Goal: Task Accomplishment & Management: Manage account settings

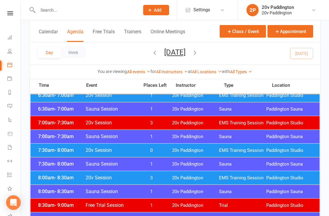
scroll to position [58, 0]
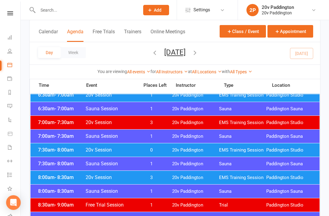
click at [300, 148] on span "Paddington Studio" at bounding box center [290, 150] width 47 height 6
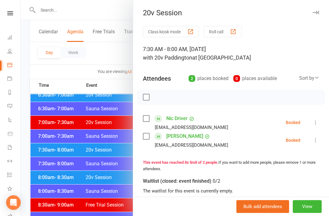
click at [316, 122] on icon at bounding box center [316, 122] width 6 height 6
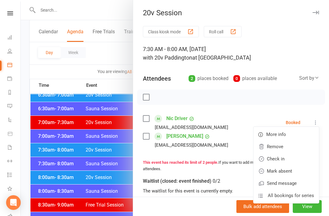
click at [284, 162] on link "Check in" at bounding box center [287, 159] width 66 height 12
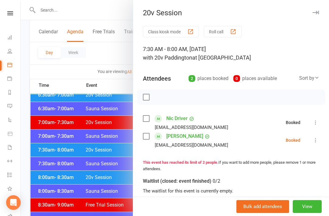
click at [317, 143] on icon at bounding box center [316, 140] width 6 height 6
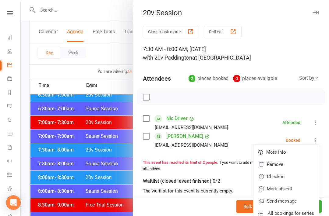
click at [287, 178] on link "Check in" at bounding box center [287, 176] width 66 height 12
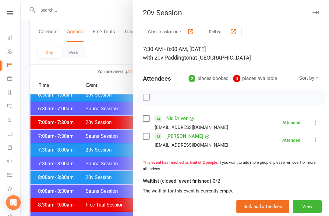
click at [56, 177] on div at bounding box center [175, 108] width 309 height 216
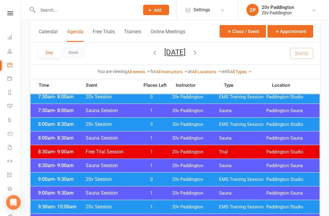
click at [55, 185] on div "9:00am - 9:30am 20v Session 0 20v Paddington EMS Training Session Paddington St…" at bounding box center [175, 179] width 289 height 13
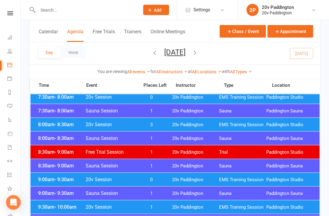
scroll to position [111, 0]
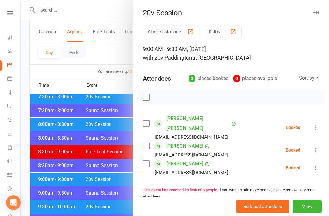
click at [53, 177] on div at bounding box center [175, 108] width 309 height 216
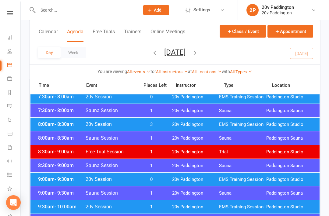
click at [53, 179] on span "9:00am - 9:30am" at bounding box center [61, 179] width 49 height 6
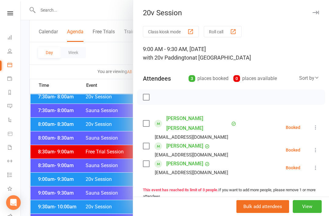
click at [51, 181] on div at bounding box center [175, 108] width 309 height 216
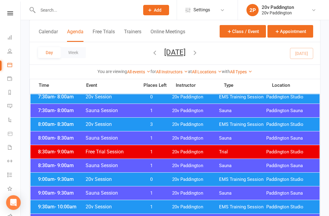
click at [48, 181] on span "9:00am - 9:30am" at bounding box center [61, 179] width 49 height 6
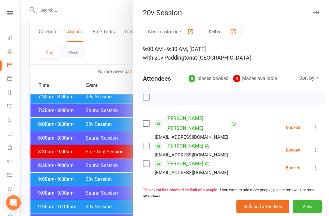
click at [316, 147] on icon at bounding box center [316, 150] width 6 height 6
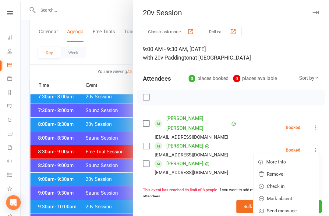
click at [291, 168] on link "Remove" at bounding box center [287, 174] width 66 height 12
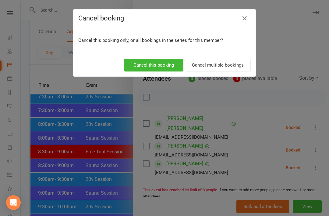
click at [160, 69] on button "Cancel this booking" at bounding box center [153, 65] width 59 height 13
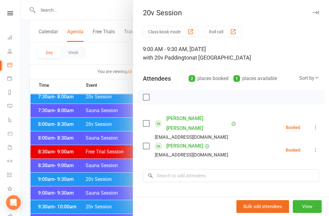
click at [16, 102] on link "Messages 1" at bounding box center [14, 107] width 14 height 14
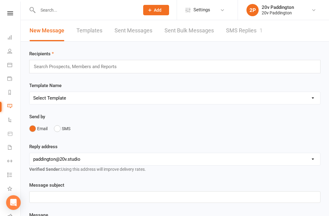
click at [260, 40] on link "SMS Replies 1" at bounding box center [244, 30] width 37 height 21
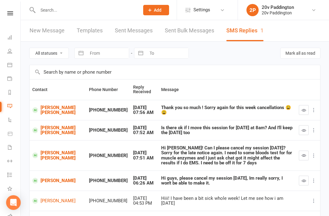
click at [306, 177] on button "button" at bounding box center [304, 180] width 10 height 10
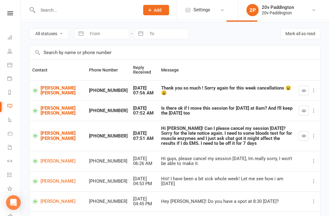
click at [42, 131] on link "[PERSON_NAME] [PERSON_NAME]" at bounding box center [57, 136] width 51 height 10
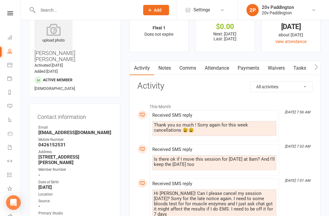
click at [189, 66] on link "Comms" at bounding box center [187, 68] width 25 height 14
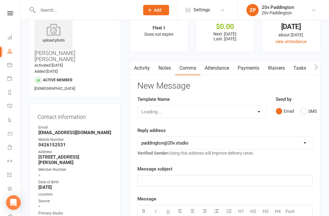
scroll to position [41, 0]
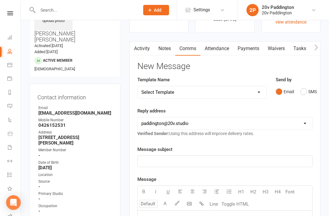
click at [302, 96] on button "SMS" at bounding box center [309, 92] width 16 height 12
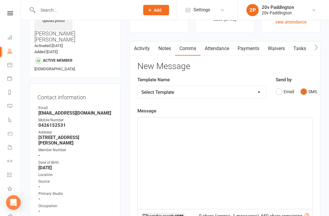
click at [248, 155] on div "﻿" at bounding box center [225, 163] width 175 height 92
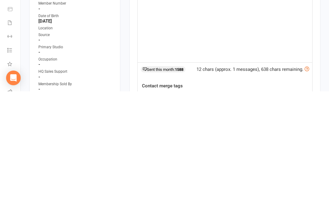
scroll to position [64, 0]
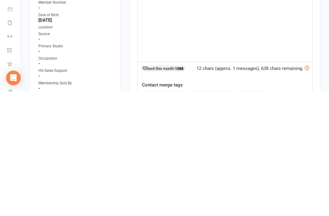
click at [170, 215] on button "contact-first-name" at bounding box center [164, 219] width 45 height 8
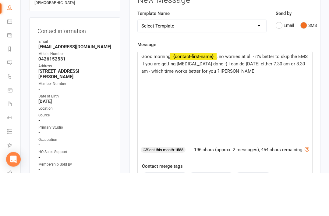
click at [224, 97] on span ", no worries at all - it’s better to skip the EMS if you are getting blood test…" at bounding box center [226, 107] width 168 height 20
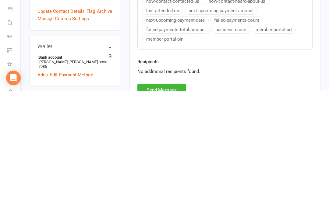
click at [175, 208] on button "Send Message" at bounding box center [162, 214] width 49 height 13
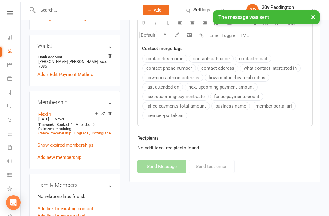
click at [14, 107] on link "Messages" at bounding box center [14, 107] width 14 height 14
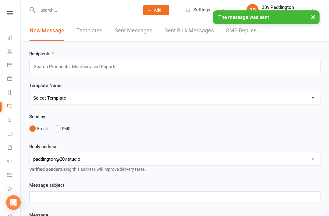
click at [230, 38] on link "SMS Replies" at bounding box center [241, 30] width 31 height 21
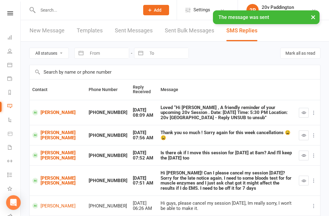
click at [302, 134] on icon "button" at bounding box center [304, 135] width 5 height 5
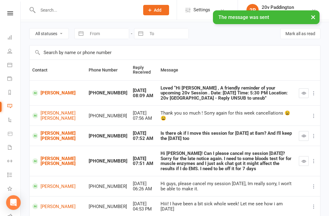
click at [305, 135] on icon "button" at bounding box center [304, 135] width 5 height 5
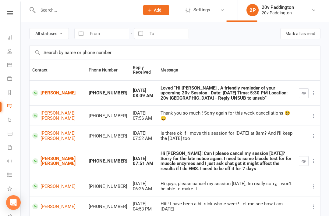
click at [305, 159] on button "button" at bounding box center [304, 161] width 10 height 10
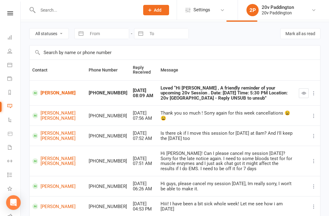
click at [54, 135] on link "[PERSON_NAME] [PERSON_NAME]" at bounding box center [57, 136] width 51 height 10
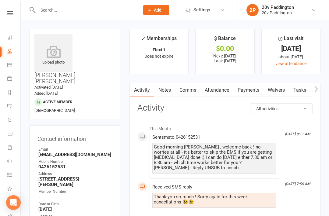
click at [220, 91] on link "Attendance" at bounding box center [217, 90] width 33 height 14
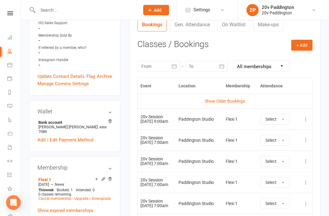
scroll to position [259, 0]
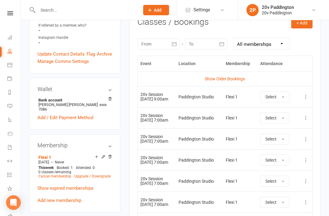
click at [307, 94] on icon at bounding box center [306, 97] width 6 height 6
click at [286, 134] on link "Remove booking" at bounding box center [279, 133] width 60 height 12
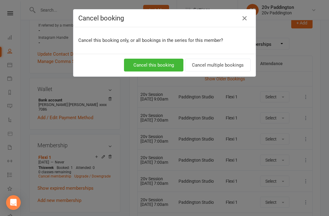
click at [158, 68] on button "Cancel this booking" at bounding box center [153, 65] width 59 height 13
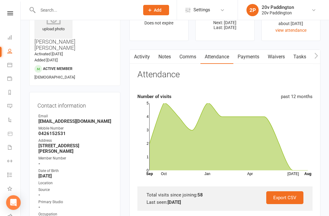
scroll to position [0, 0]
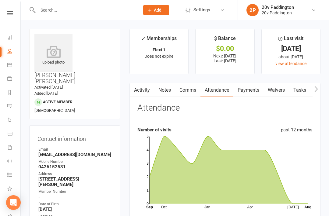
click at [13, 65] on link "Calendar" at bounding box center [14, 66] width 14 height 14
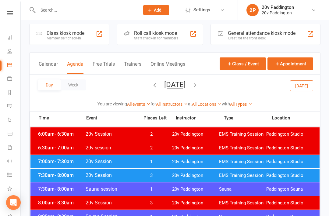
scroll to position [4, 0]
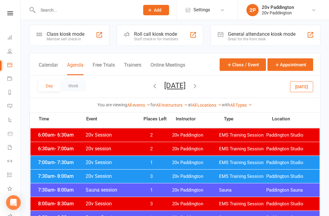
click at [15, 104] on link "Messages -3" at bounding box center [14, 107] width 14 height 14
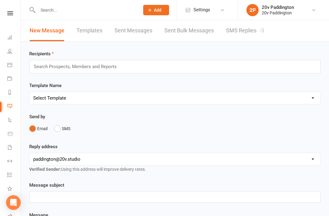
click at [244, 39] on link "SMS Replies -3" at bounding box center [245, 30] width 38 height 21
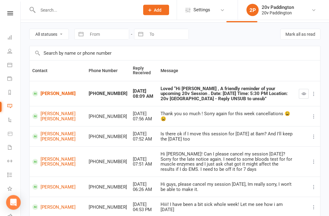
scroll to position [5, 0]
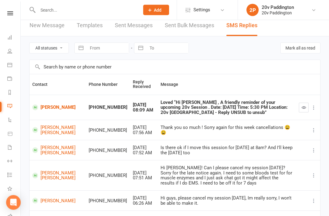
click at [45, 106] on link "[PERSON_NAME]" at bounding box center [57, 108] width 51 height 6
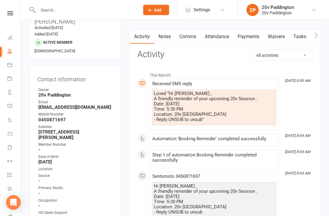
click at [17, 102] on link "Messages -3" at bounding box center [14, 107] width 14 height 14
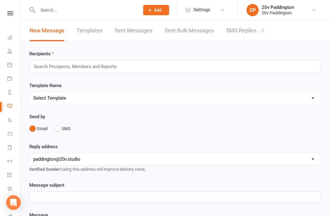
click at [245, 34] on link "SMS Replies -3" at bounding box center [245, 30] width 38 height 21
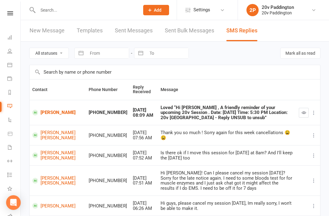
click at [312, 112] on icon at bounding box center [314, 112] width 6 height 6
click at [305, 96] on th at bounding box center [308, 89] width 24 height 20
click at [299, 111] on button "button" at bounding box center [304, 113] width 10 height 10
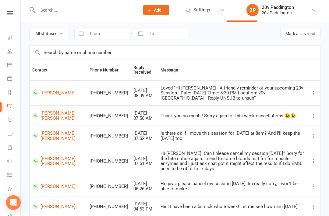
click at [13, 63] on link "Calendar" at bounding box center [14, 66] width 14 height 14
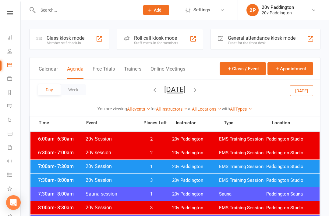
click at [10, 122] on icon at bounding box center [9, 119] width 5 height 5
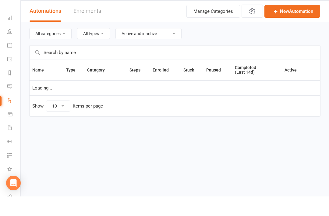
select select "100"
click at [14, 127] on link "Product Sales" at bounding box center [14, 134] width 14 height 14
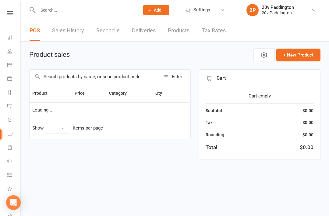
select select "100"
click at [15, 126] on link "Automations" at bounding box center [14, 120] width 14 height 14
select select "100"
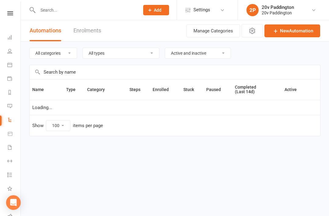
click at [11, 136] on icon at bounding box center [9, 133] width 5 height 5
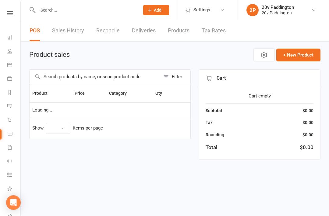
select select "100"
click at [14, 129] on link "Product Sales" at bounding box center [14, 134] width 14 height 14
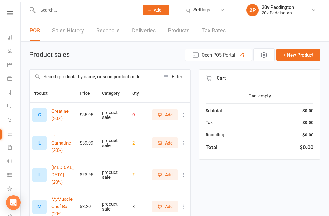
scroll to position [20, 0]
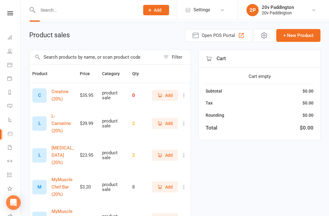
click at [16, 106] on link "Messages -4" at bounding box center [14, 107] width 14 height 14
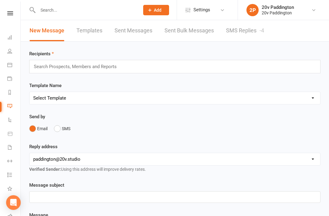
click at [243, 29] on link "SMS Replies -4" at bounding box center [245, 30] width 38 height 21
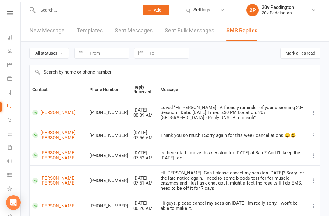
click at [13, 62] on link "Calendar" at bounding box center [14, 66] width 14 height 14
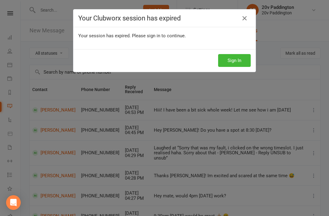
click at [230, 66] on button "Sign In" at bounding box center [234, 60] width 33 height 13
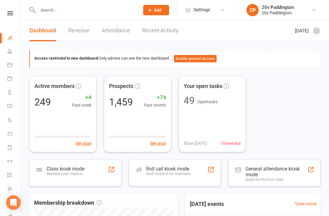
click at [16, 62] on link "Calendar" at bounding box center [14, 66] width 14 height 14
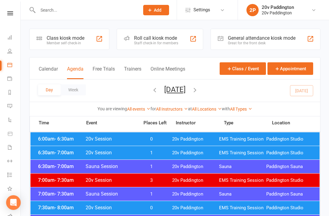
click at [186, 83] on div "Day Week Thursday, Aug 14, 2025 August 2025 Sun Mon Tue Wed Thu Fri Sat 27 28 2…" at bounding box center [175, 90] width 291 height 22
click at [178, 93] on button "[DATE]" at bounding box center [174, 89] width 21 height 9
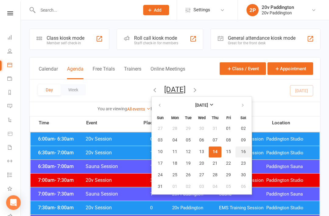
click at [236, 146] on button "16" at bounding box center [244, 151] width 16 height 11
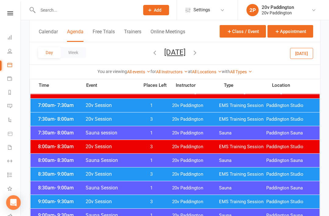
scroll to position [62, 0]
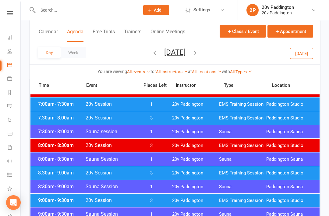
click at [257, 175] on span "EMS Training Session" at bounding box center [242, 173] width 47 height 6
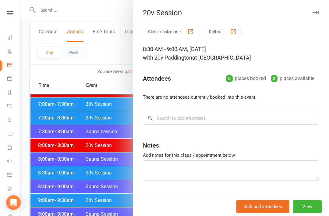
click at [56, 117] on div at bounding box center [175, 108] width 309 height 216
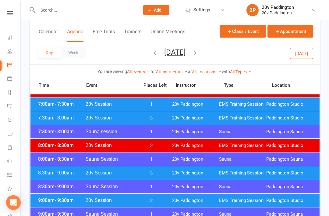
click at [55, 120] on span "- 8:00am" at bounding box center [64, 118] width 19 height 6
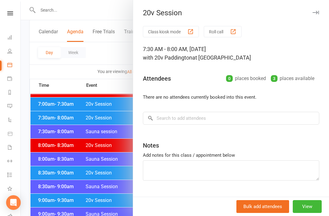
click at [60, 125] on div at bounding box center [175, 108] width 309 height 216
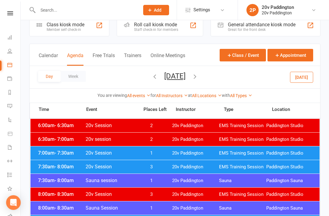
scroll to position [14, 0]
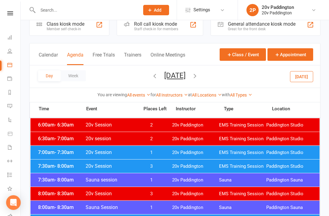
click at [210, 169] on div "7:30am - 8:00am 20v Session 3 20v Paddington EMS Training Session Paddington St…" at bounding box center [175, 165] width 289 height 13
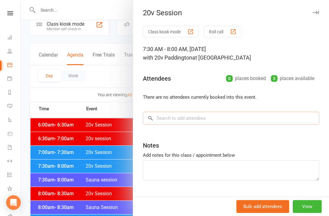
click at [198, 121] on input "search" at bounding box center [231, 118] width 177 height 13
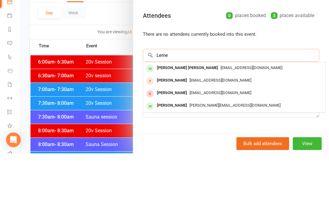
type input "Leme"
click at [221, 128] on span "[EMAIL_ADDRESS][DOMAIN_NAME]" at bounding box center [252, 130] width 62 height 5
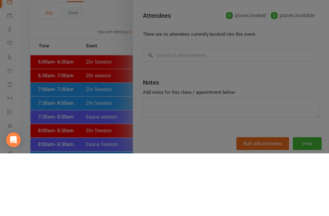
scroll to position [77, 0]
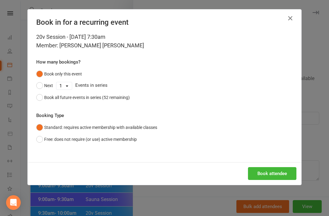
click at [272, 178] on button "Book attendee" at bounding box center [272, 173] width 48 height 13
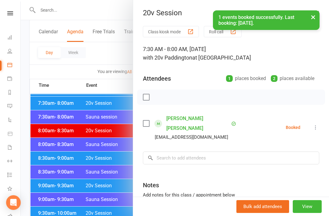
click at [12, 112] on link "Messages 3" at bounding box center [14, 107] width 14 height 14
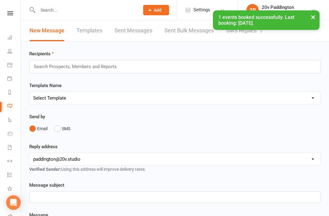
click at [251, 35] on link "SMS Replies 3" at bounding box center [244, 30] width 37 height 21
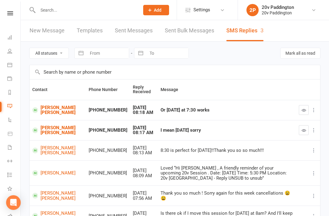
click at [41, 134] on link "[PERSON_NAME] [PERSON_NAME]" at bounding box center [57, 130] width 51 height 10
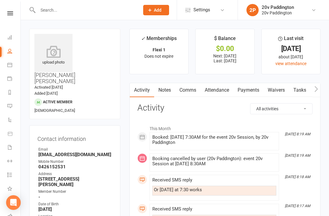
click at [189, 93] on link "Comms" at bounding box center [187, 90] width 25 height 14
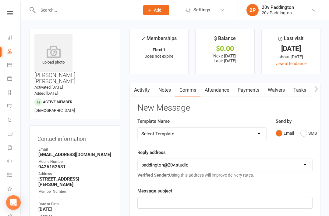
click at [310, 132] on button "SMS" at bounding box center [309, 133] width 16 height 12
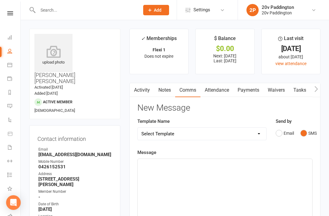
click at [248, 186] on div "﻿" at bounding box center [225, 205] width 175 height 92
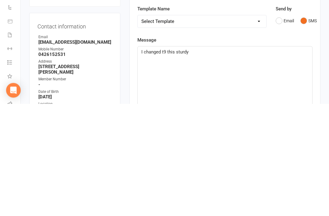
click at [167, 161] on span "I changed t9 this sturdy" at bounding box center [165, 163] width 47 height 5
click at [209, 159] on div "I changed to this sturdy" at bounding box center [225, 205] width 175 height 92
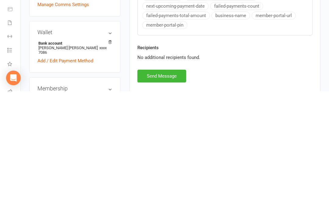
scroll to position [231, 0]
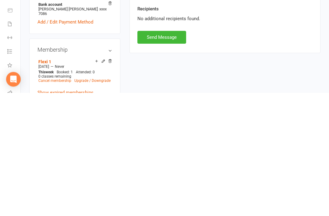
click at [174, 154] on button "Send Message" at bounding box center [162, 160] width 49 height 13
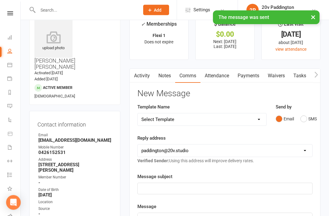
scroll to position [0, 0]
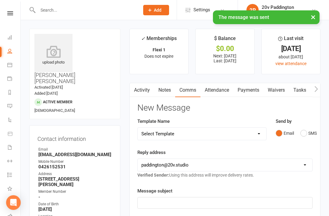
click at [148, 92] on link "Activity" at bounding box center [142, 90] width 24 height 14
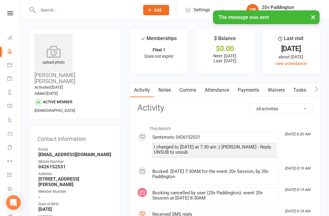
click at [223, 89] on link "Attendance" at bounding box center [217, 90] width 33 height 14
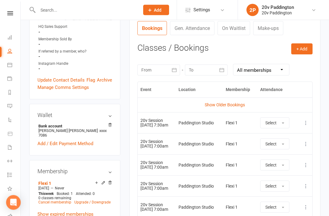
scroll to position [233, 0]
click at [12, 71] on link "Calendar" at bounding box center [14, 66] width 14 height 14
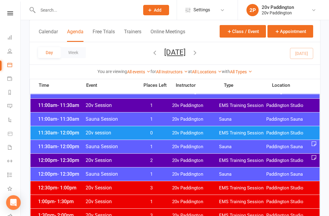
scroll to position [294, 0]
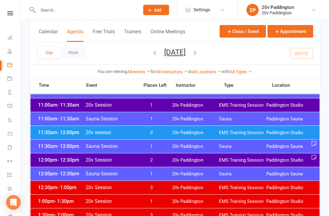
click at [18, 106] on link "Messages 3" at bounding box center [14, 107] width 14 height 14
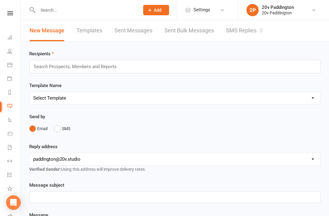
click at [231, 41] on link "SMS Replies 3" at bounding box center [244, 30] width 37 height 21
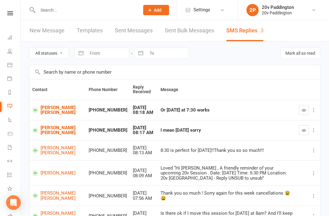
click at [303, 134] on button "button" at bounding box center [304, 130] width 10 height 10
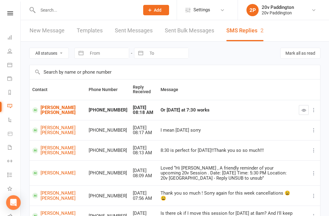
click at [302, 111] on icon "button" at bounding box center [304, 110] width 5 height 5
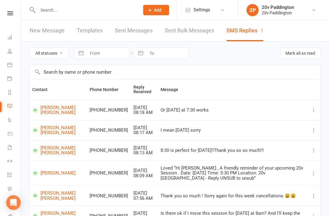
click at [14, 68] on link "Calendar" at bounding box center [14, 66] width 14 height 14
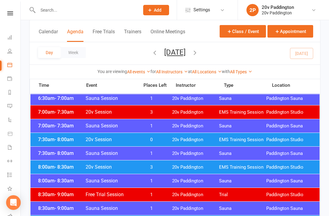
scroll to position [96, 0]
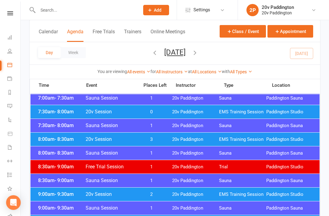
click at [285, 115] on div "7:30am - 8:00am 20v Session 0 20v Paddington EMS Training Session Paddington St…" at bounding box center [175, 111] width 289 height 13
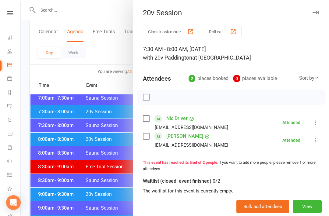
click at [84, 148] on div at bounding box center [175, 108] width 309 height 216
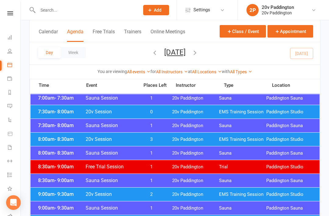
click at [91, 167] on span "Free Trial Session" at bounding box center [110, 166] width 50 height 6
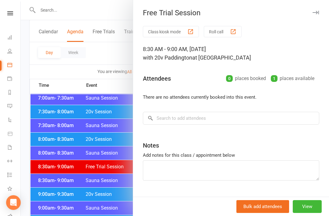
click at [86, 170] on div at bounding box center [175, 108] width 309 height 216
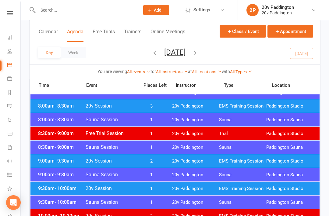
scroll to position [129, 0]
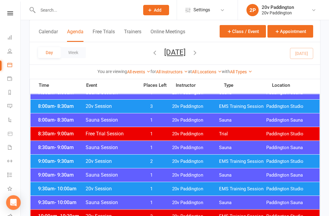
click at [16, 107] on link "Messages 1" at bounding box center [14, 107] width 14 height 14
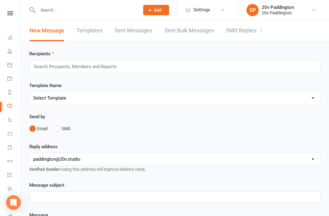
click at [245, 37] on link "SMS Replies 1" at bounding box center [244, 30] width 37 height 21
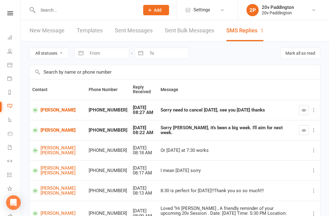
click at [49, 130] on link "[PERSON_NAME]" at bounding box center [57, 130] width 51 height 6
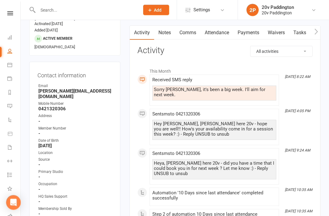
scroll to position [37, 0]
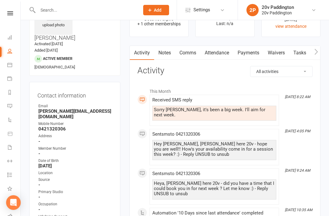
click at [196, 53] on link "Comms" at bounding box center [187, 53] width 25 height 14
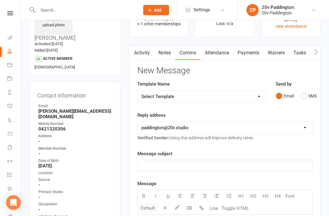
click at [306, 96] on button "SMS" at bounding box center [309, 96] width 16 height 12
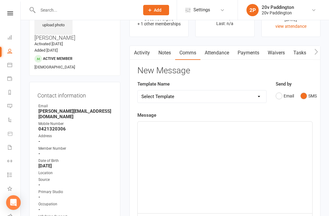
click at [261, 170] on div "﻿" at bounding box center [225, 167] width 175 height 92
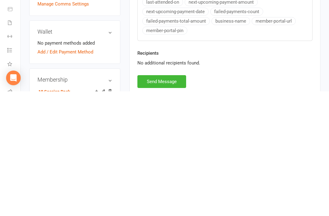
click at [178, 199] on button "Send Message" at bounding box center [162, 205] width 49 height 13
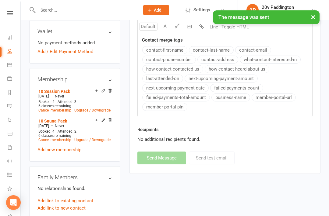
click at [11, 105] on icon at bounding box center [9, 105] width 5 height 5
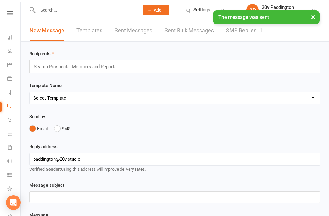
click at [235, 35] on link "SMS Replies 1" at bounding box center [244, 30] width 37 height 21
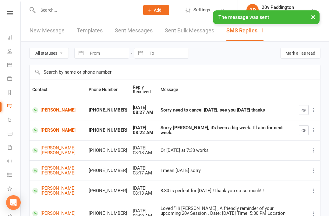
click at [304, 130] on icon "button" at bounding box center [304, 130] width 5 height 5
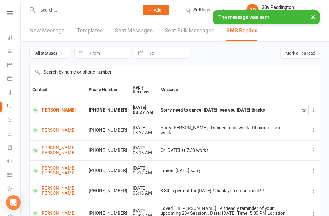
click at [44, 111] on link "[PERSON_NAME]" at bounding box center [57, 110] width 51 height 6
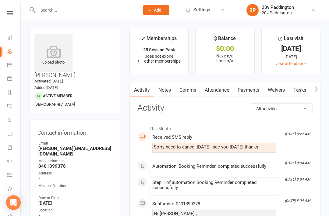
click at [224, 95] on link "Attendance" at bounding box center [217, 90] width 33 height 14
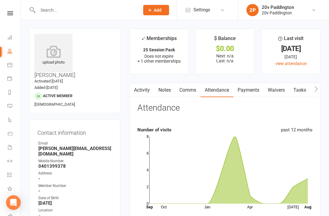
click at [185, 89] on link "Comms" at bounding box center [187, 90] width 25 height 14
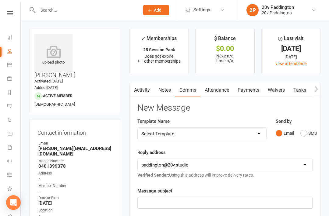
click at [217, 89] on link "Attendance" at bounding box center [217, 90] width 33 height 14
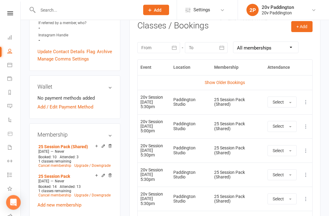
scroll to position [255, 0]
click at [306, 102] on icon at bounding box center [306, 102] width 6 height 6
click at [281, 136] on link "Remove booking" at bounding box center [279, 138] width 60 height 12
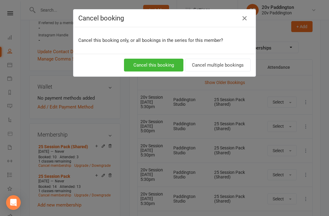
click at [166, 67] on button "Cancel this booking" at bounding box center [153, 65] width 59 height 13
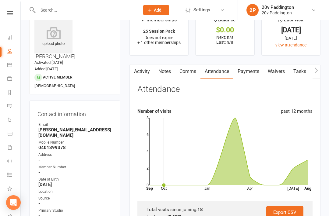
click at [190, 66] on link "Comms" at bounding box center [187, 71] width 25 height 14
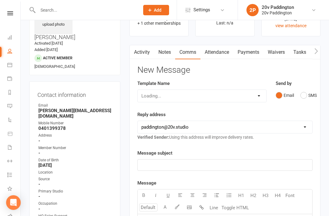
scroll to position [38, 0]
click at [146, 56] on link "Activity" at bounding box center [142, 52] width 24 height 14
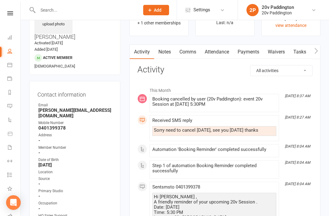
click at [194, 55] on link "Comms" at bounding box center [187, 52] width 25 height 14
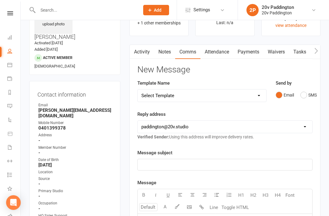
click at [307, 93] on button "SMS" at bounding box center [309, 95] width 16 height 12
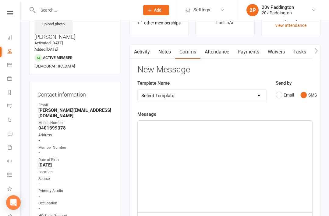
click at [264, 151] on div "﻿" at bounding box center [225, 166] width 175 height 92
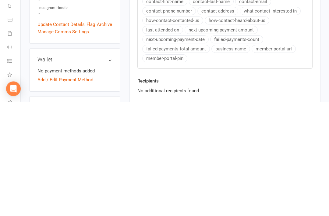
scroll to position [108, 0]
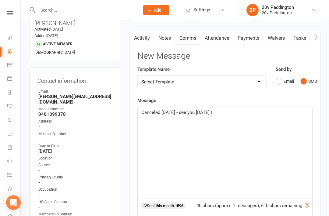
scroll to position [0, 0]
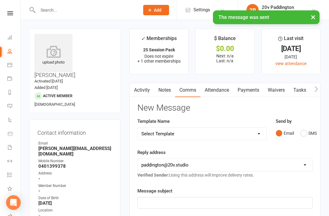
click at [220, 95] on link "Attendance" at bounding box center [217, 90] width 33 height 14
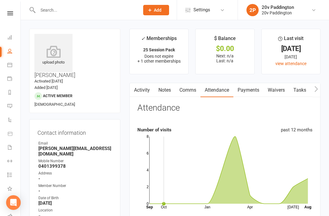
click at [16, 108] on link "Messages" at bounding box center [14, 107] width 14 height 14
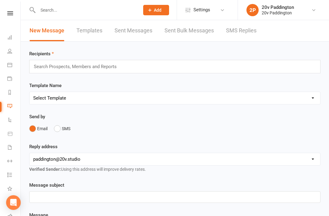
click at [246, 33] on link "SMS Replies" at bounding box center [241, 30] width 31 height 21
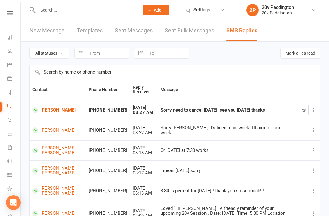
click at [303, 110] on icon "button" at bounding box center [304, 110] width 5 height 5
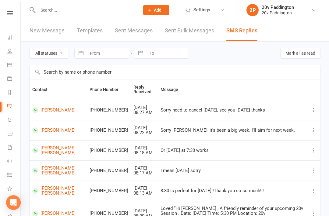
click at [14, 72] on link "Calendar" at bounding box center [14, 66] width 14 height 14
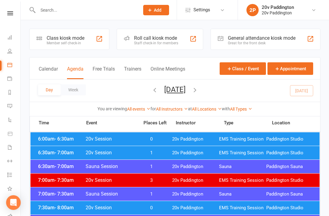
click at [20, 108] on link "Messages -1" at bounding box center [14, 107] width 14 height 14
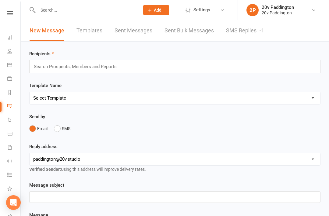
click at [17, 65] on link "Calendar" at bounding box center [14, 66] width 14 height 14
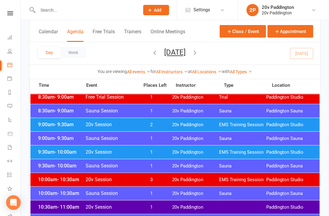
scroll to position [138, 0]
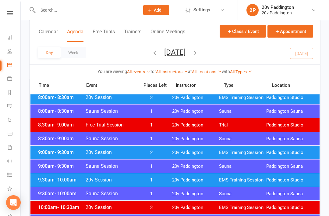
click at [293, 155] on span "Paddington Studio" at bounding box center [290, 152] width 47 height 6
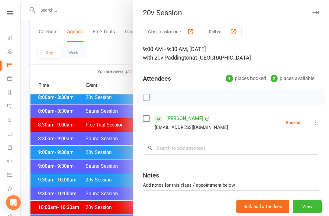
click at [98, 152] on div at bounding box center [175, 108] width 309 height 216
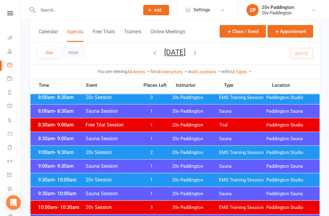
click at [77, 180] on span "- 10:00am" at bounding box center [66, 180] width 22 height 6
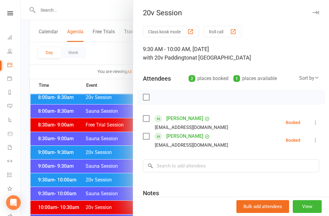
click at [84, 174] on div at bounding box center [175, 108] width 309 height 216
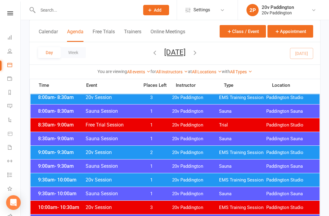
click at [13, 110] on link "Messages -1" at bounding box center [14, 107] width 14 height 14
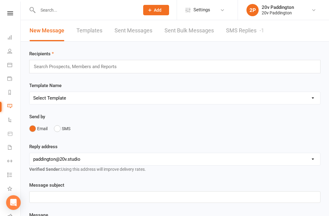
click at [241, 35] on link "SMS Replies -1" at bounding box center [245, 30] width 38 height 21
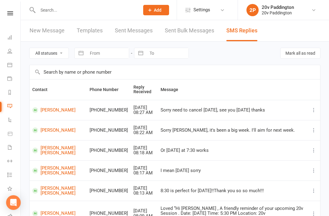
click at [12, 63] on icon at bounding box center [9, 64] width 5 height 5
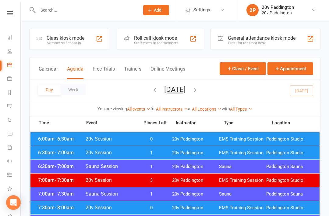
click at [16, 107] on link "Messages -1" at bounding box center [14, 107] width 14 height 14
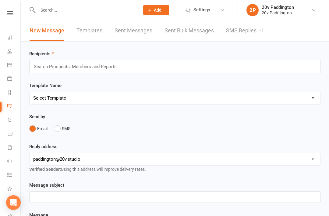
click at [254, 38] on link "SMS Replies -1" at bounding box center [245, 30] width 38 height 21
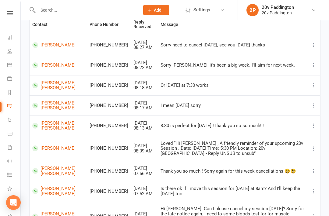
scroll to position [123, 0]
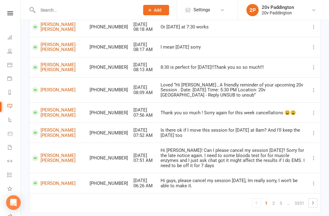
click at [9, 63] on icon at bounding box center [9, 64] width 5 height 5
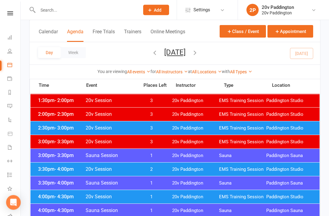
scroll to position [409, 0]
click at [12, 103] on link "Messages -1" at bounding box center [14, 107] width 14 height 14
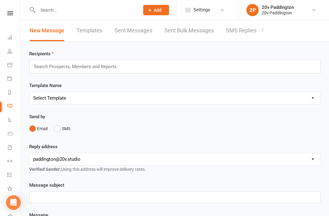
click at [248, 34] on link "SMS Replies -1" at bounding box center [245, 30] width 38 height 21
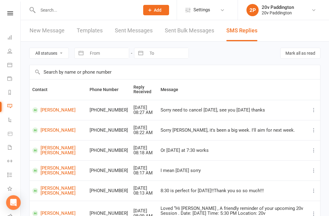
click at [12, 63] on icon at bounding box center [9, 64] width 5 height 5
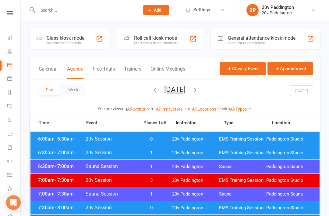
click at [14, 109] on link "Messages -1" at bounding box center [14, 107] width 14 height 14
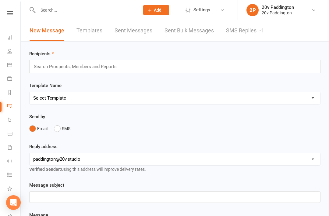
click at [243, 35] on link "SMS Replies -1" at bounding box center [245, 30] width 38 height 21
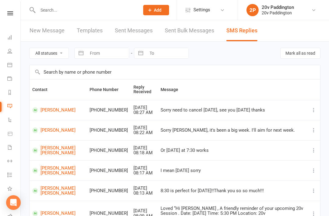
click at [18, 64] on link "Calendar" at bounding box center [14, 66] width 14 height 14
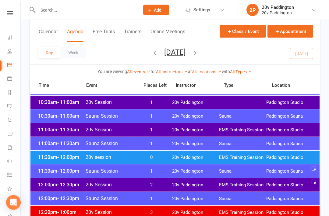
scroll to position [278, 0]
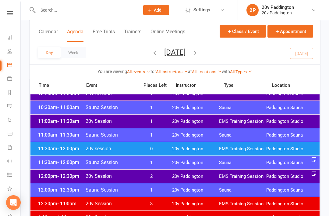
click at [17, 109] on link "Messages -1" at bounding box center [14, 107] width 14 height 14
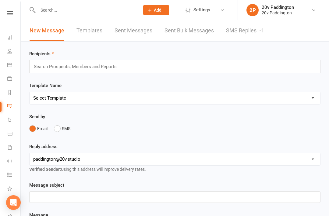
click at [241, 33] on link "SMS Replies -1" at bounding box center [245, 30] width 38 height 21
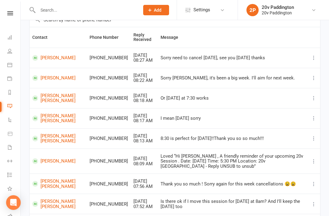
scroll to position [105, 0]
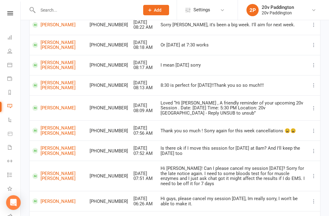
click at [14, 107] on link "Messages -1" at bounding box center [14, 107] width 14 height 14
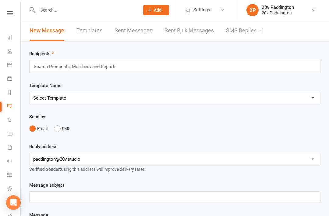
click at [237, 36] on link "SMS Replies -1" at bounding box center [245, 30] width 38 height 21
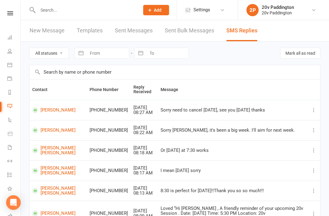
click at [11, 66] on icon at bounding box center [9, 64] width 5 height 5
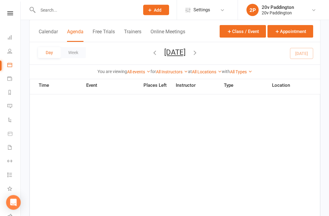
scroll to position [981, 0]
click at [13, 110] on link "Messages -1" at bounding box center [14, 107] width 14 height 14
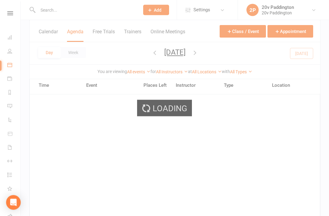
scroll to position [981, 0]
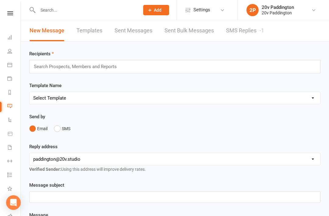
click at [257, 30] on link "SMS Replies -1" at bounding box center [245, 30] width 38 height 21
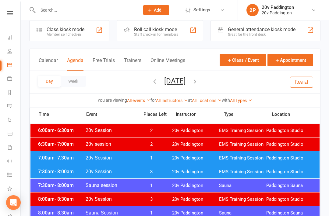
scroll to position [8, 0]
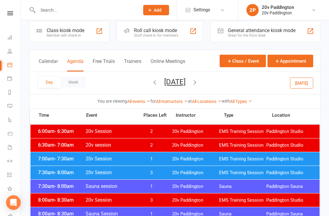
click at [307, 84] on button "[DATE]" at bounding box center [301, 82] width 23 height 11
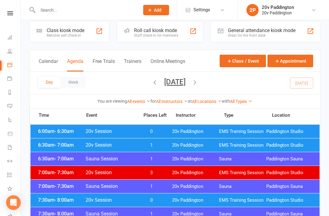
click at [14, 107] on link "Messages 1" at bounding box center [14, 107] width 14 height 14
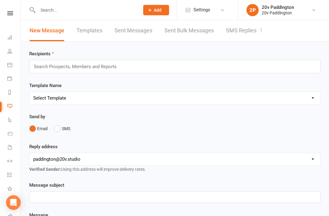
click at [245, 33] on link "SMS Replies 1" at bounding box center [244, 30] width 37 height 21
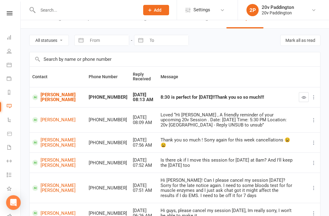
scroll to position [0, 1]
click at [11, 72] on link "Calendar" at bounding box center [14, 66] width 14 height 14
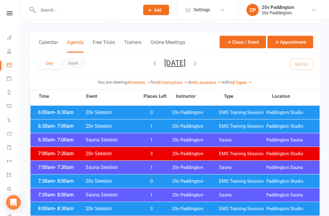
click at [186, 63] on button "[DATE]" at bounding box center [174, 63] width 21 height 9
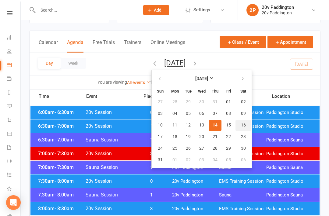
click at [236, 128] on button "16" at bounding box center [244, 125] width 16 height 11
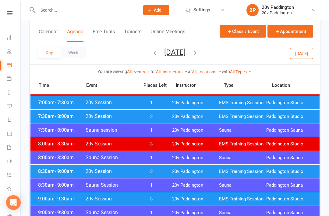
scroll to position [68, 0]
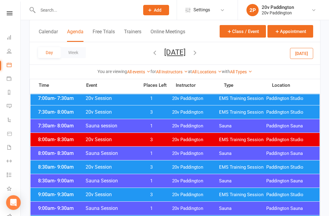
click at [174, 170] on div "8:30am - 9:00am 20v Session 3 20v Paddington EMS Training Session Paddington St…" at bounding box center [175, 166] width 289 height 13
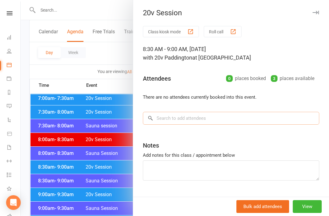
click at [228, 122] on input "search" at bounding box center [231, 118] width 177 height 13
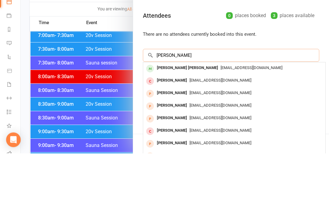
scroll to position [0, 0]
type input "Jacqueline Leme"
click at [211, 126] on div "[EMAIL_ADDRESS][DOMAIN_NAME]" at bounding box center [235, 130] width 178 height 9
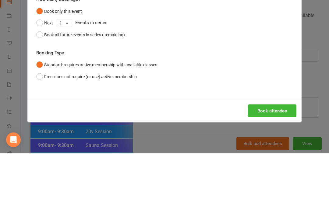
scroll to position [131, 0]
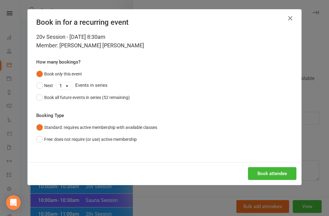
click at [273, 178] on button "Book attendee" at bounding box center [272, 173] width 48 height 13
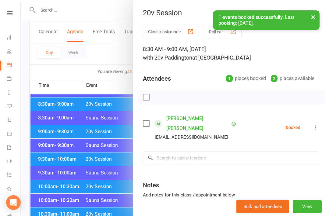
click at [15, 104] on link "Messages 1" at bounding box center [14, 107] width 14 height 14
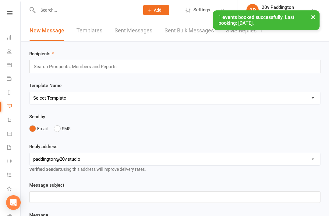
click at [231, 37] on link "SMS Replies 1" at bounding box center [244, 30] width 37 height 21
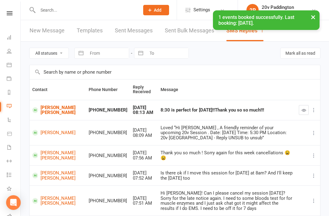
click at [45, 114] on link "[PERSON_NAME] [PERSON_NAME]" at bounding box center [57, 110] width 51 height 10
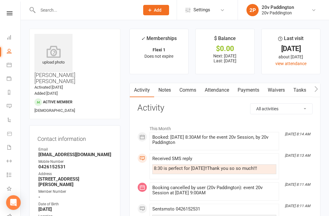
click at [193, 89] on link "Comms" at bounding box center [187, 90] width 25 height 14
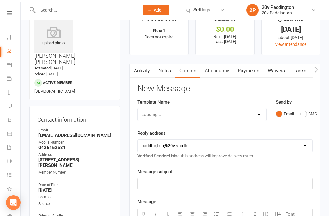
scroll to position [20, 0]
click at [306, 113] on button "SMS" at bounding box center [309, 114] width 16 height 12
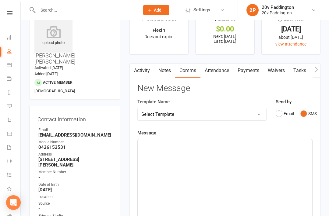
click at [264, 168] on div "﻿" at bounding box center [225, 185] width 175 height 92
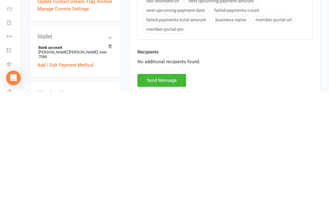
click at [162, 198] on button "Send Message" at bounding box center [162, 204] width 49 height 13
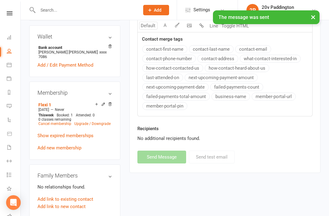
click at [14, 109] on link "Messages 1" at bounding box center [14, 107] width 14 height 14
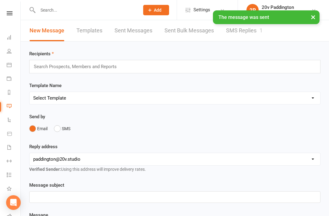
click at [239, 38] on link "SMS Replies 1" at bounding box center [244, 30] width 37 height 21
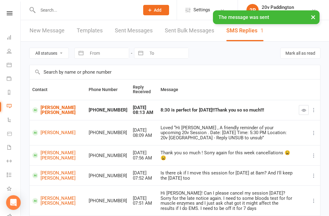
click at [303, 111] on icon "button" at bounding box center [304, 110] width 5 height 5
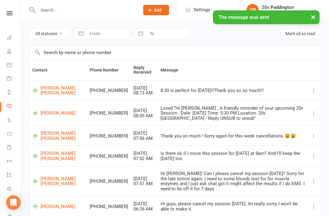
click at [10, 68] on link "Calendar" at bounding box center [14, 66] width 14 height 14
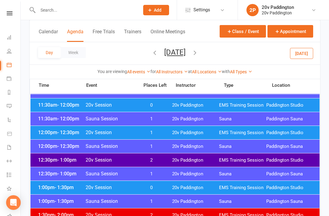
scroll to position [296, 0]
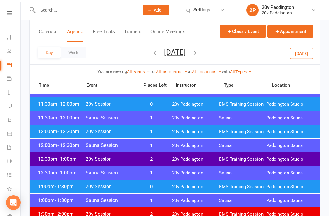
click at [47, 131] on span "12:00pm - 12:30pm" at bounding box center [61, 131] width 49 height 6
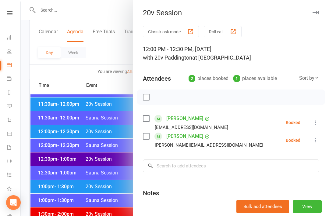
click at [50, 135] on div at bounding box center [175, 108] width 309 height 216
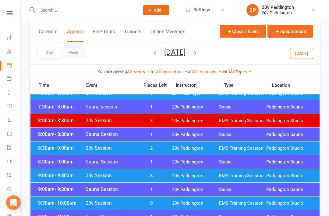
scroll to position [87, 0]
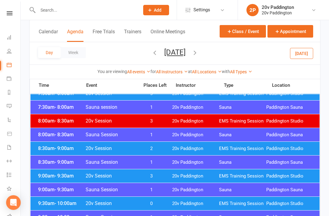
click at [49, 151] on div "8:30am - 9:00am 20v Session 2 20v Paddington EMS Training Session Paddington St…" at bounding box center [175, 148] width 289 height 13
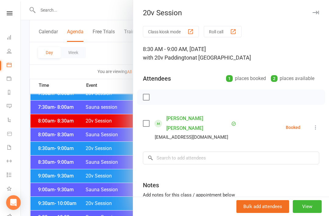
click at [47, 151] on div at bounding box center [175, 108] width 309 height 216
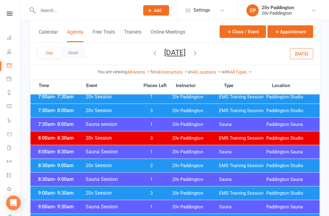
click at [304, 58] on button "[DATE]" at bounding box center [301, 53] width 23 height 11
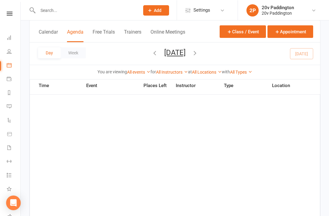
scroll to position [70, 0]
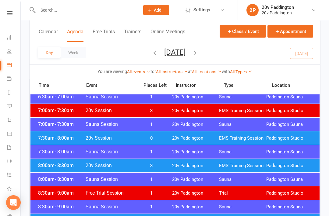
click at [13, 106] on link "Messages" at bounding box center [14, 107] width 14 height 14
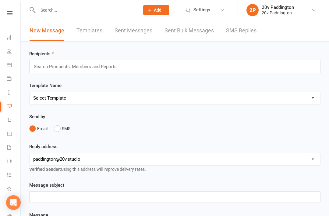
click at [244, 34] on link "SMS Replies" at bounding box center [241, 30] width 31 height 21
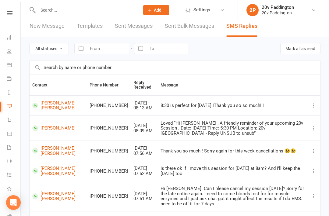
scroll to position [16, 0]
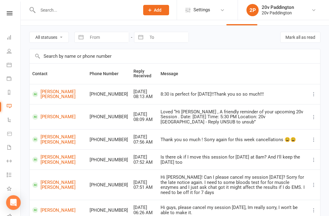
click at [13, 67] on link "Calendar" at bounding box center [14, 66] width 14 height 14
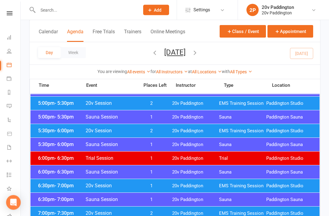
click at [9, 109] on link "Messages" at bounding box center [14, 107] width 14 height 14
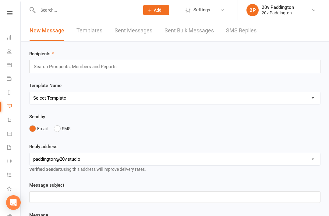
click at [239, 40] on link "SMS Replies" at bounding box center [241, 30] width 31 height 21
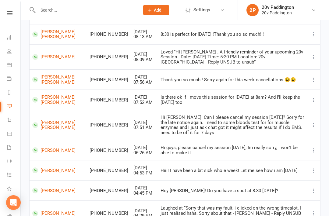
scroll to position [123, 0]
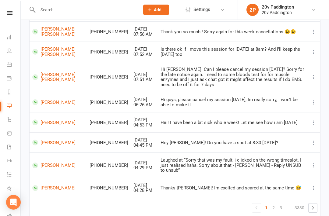
click at [47, 185] on link "Josephine Hayek" at bounding box center [58, 188] width 52 height 6
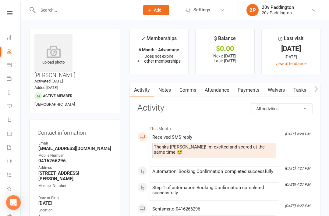
click at [254, 89] on link "Payments" at bounding box center [249, 90] width 30 height 14
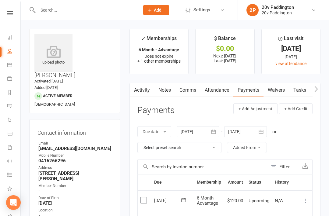
click at [13, 108] on link "Messages" at bounding box center [14, 107] width 14 height 14
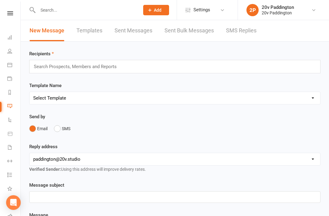
click at [234, 35] on link "SMS Replies" at bounding box center [241, 30] width 31 height 21
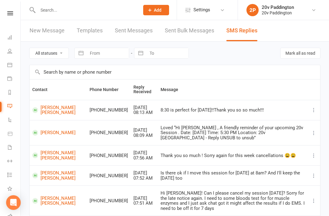
click at [11, 63] on icon at bounding box center [9, 64] width 5 height 5
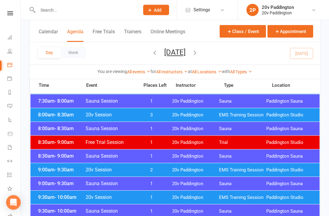
scroll to position [120, 0]
click at [12, 108] on icon at bounding box center [9, 105] width 5 height 5
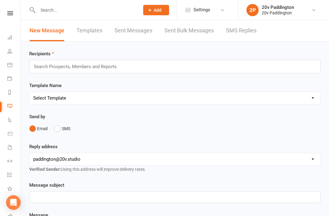
click at [245, 32] on link "SMS Replies" at bounding box center [241, 30] width 31 height 21
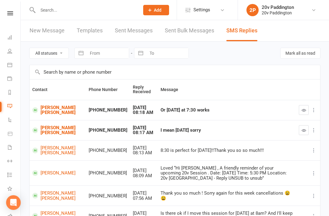
click at [55, 132] on link "[PERSON_NAME] [PERSON_NAME]" at bounding box center [57, 130] width 51 height 10
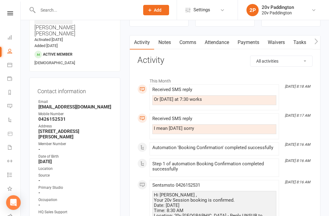
scroll to position [47, 0]
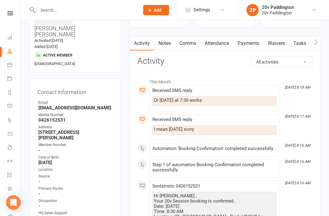
click at [222, 44] on link "Attendance" at bounding box center [217, 43] width 33 height 14
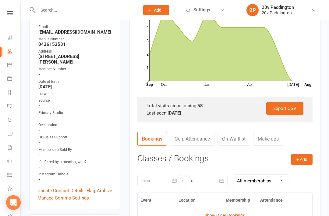
scroll to position [10, 0]
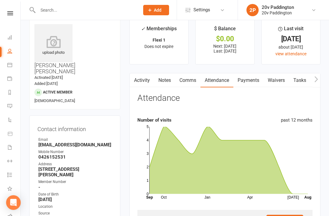
click at [154, 73] on link "Activity" at bounding box center [142, 80] width 24 height 14
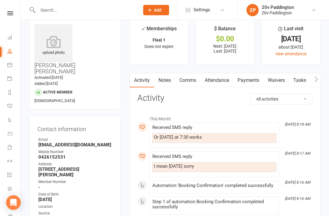
click at [190, 79] on link "Comms" at bounding box center [187, 80] width 25 height 14
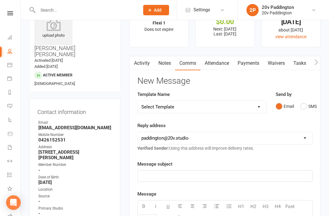
click at [221, 65] on link "Attendance" at bounding box center [217, 63] width 33 height 14
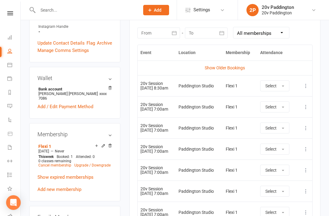
scroll to position [269, 0]
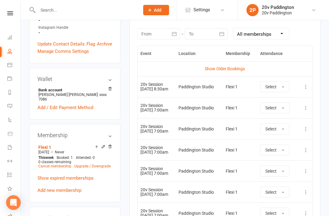
click at [307, 85] on icon at bounding box center [306, 87] width 6 height 6
click at [280, 122] on link "Remove booking" at bounding box center [279, 123] width 60 height 12
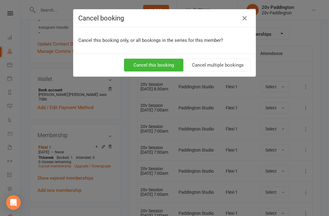
click at [153, 69] on button "Cancel this booking" at bounding box center [153, 65] width 59 height 13
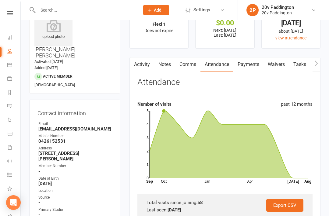
scroll to position [0, 0]
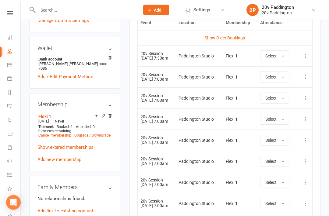
scroll to position [300, 0]
click at [12, 65] on icon at bounding box center [9, 64] width 5 height 5
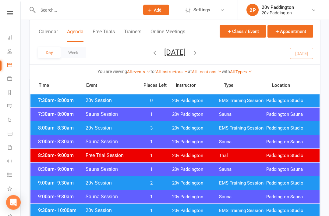
scroll to position [107, 0]
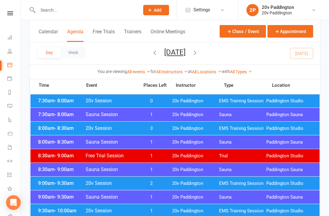
click at [13, 107] on link "Messages" at bounding box center [14, 107] width 14 height 14
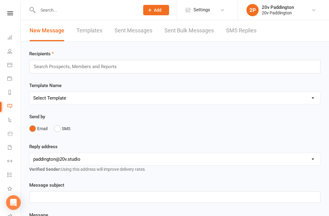
click at [241, 34] on link "SMS Replies" at bounding box center [241, 30] width 31 height 21
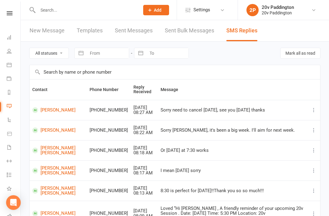
scroll to position [0, 1]
click at [12, 68] on link "Calendar" at bounding box center [14, 66] width 14 height 14
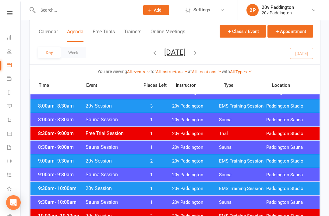
scroll to position [129, 0]
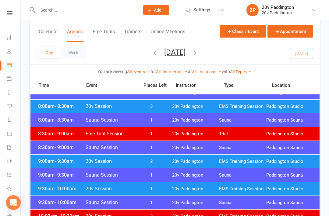
click at [51, 162] on span "9:00am - 9:30am" at bounding box center [61, 161] width 49 height 6
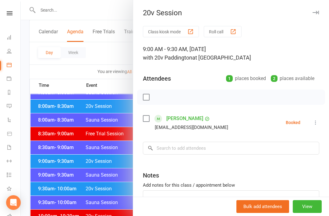
click at [315, 124] on icon at bounding box center [316, 122] width 6 height 6
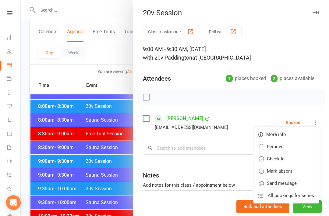
click at [286, 159] on link "Check in" at bounding box center [287, 159] width 66 height 12
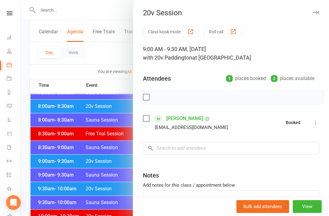
click at [44, 185] on div at bounding box center [175, 108] width 309 height 216
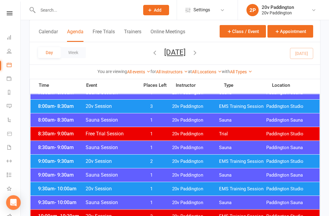
click at [54, 188] on span "9:30am - 10:00am" at bounding box center [61, 188] width 49 height 6
